Goal: Task Accomplishment & Management: Use online tool/utility

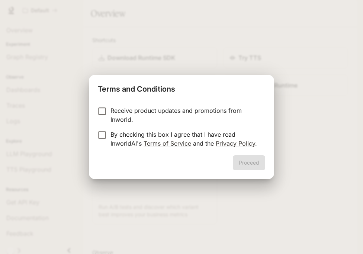
click at [193, 134] on p "By checking this box I agree that I have read InworldAI's Terms of Service and …" at bounding box center [185, 139] width 149 height 18
click at [246, 163] on button "Proceed" at bounding box center [249, 162] width 32 height 15
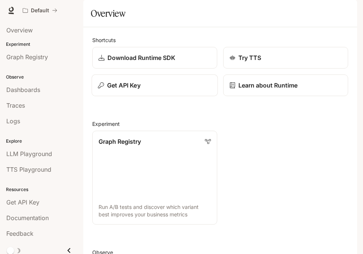
click at [169, 96] on button "Get API Key" at bounding box center [155, 85] width 126 height 22
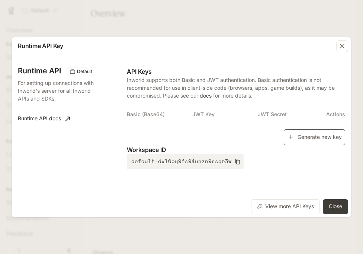
click at [293, 134] on icon "button" at bounding box center [290, 136] width 7 height 7
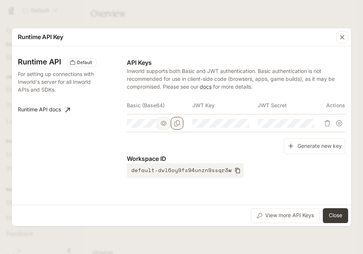
click at [176, 124] on icon "Copy Basic (Base64)" at bounding box center [177, 123] width 6 height 6
click at [337, 213] on button "Close" at bounding box center [335, 215] width 25 height 15
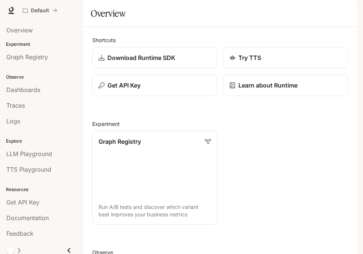
click at [351, 12] on div "button" at bounding box center [347, 10] width 10 height 10
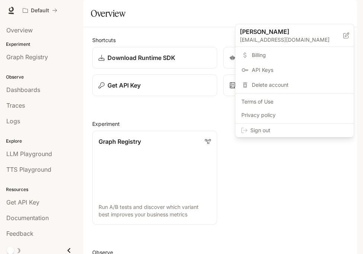
click at [317, 131] on span "Sign out" at bounding box center [299, 130] width 98 height 7
